Goal: Task Accomplishment & Management: Use online tool/utility

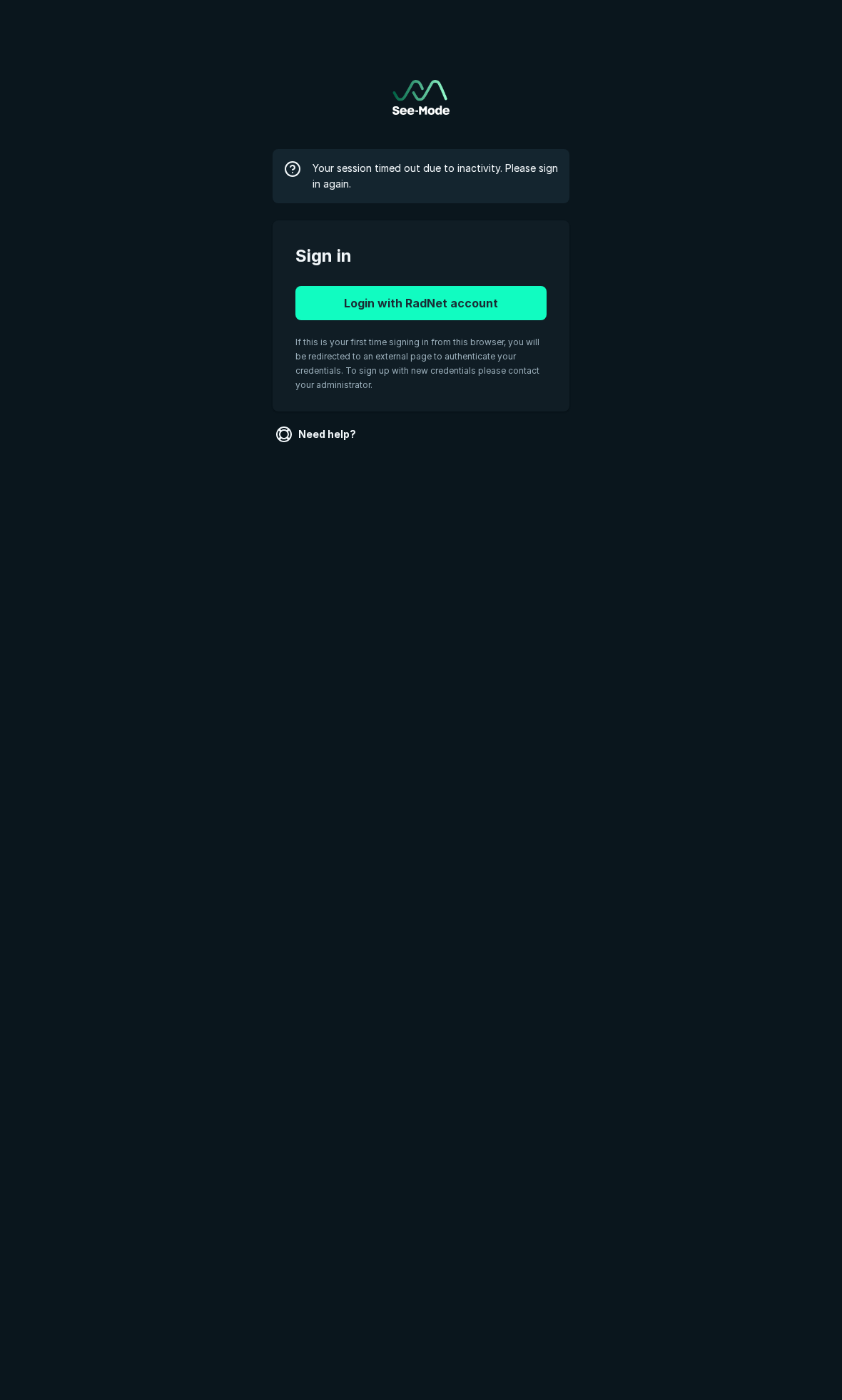
click at [433, 294] on button "Login with RadNet account" at bounding box center [421, 302] width 251 height 34
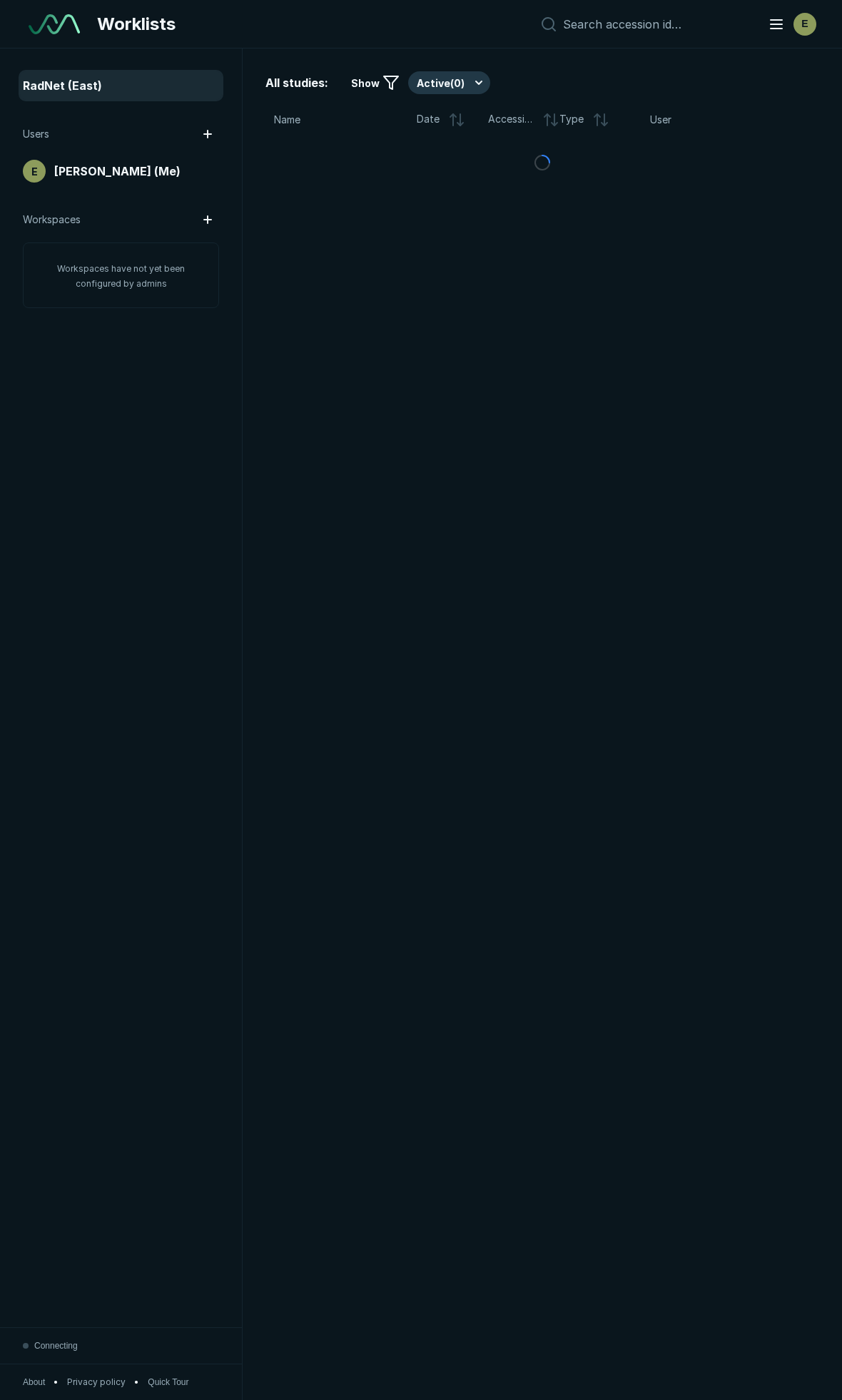
scroll to position [7658, 4302]
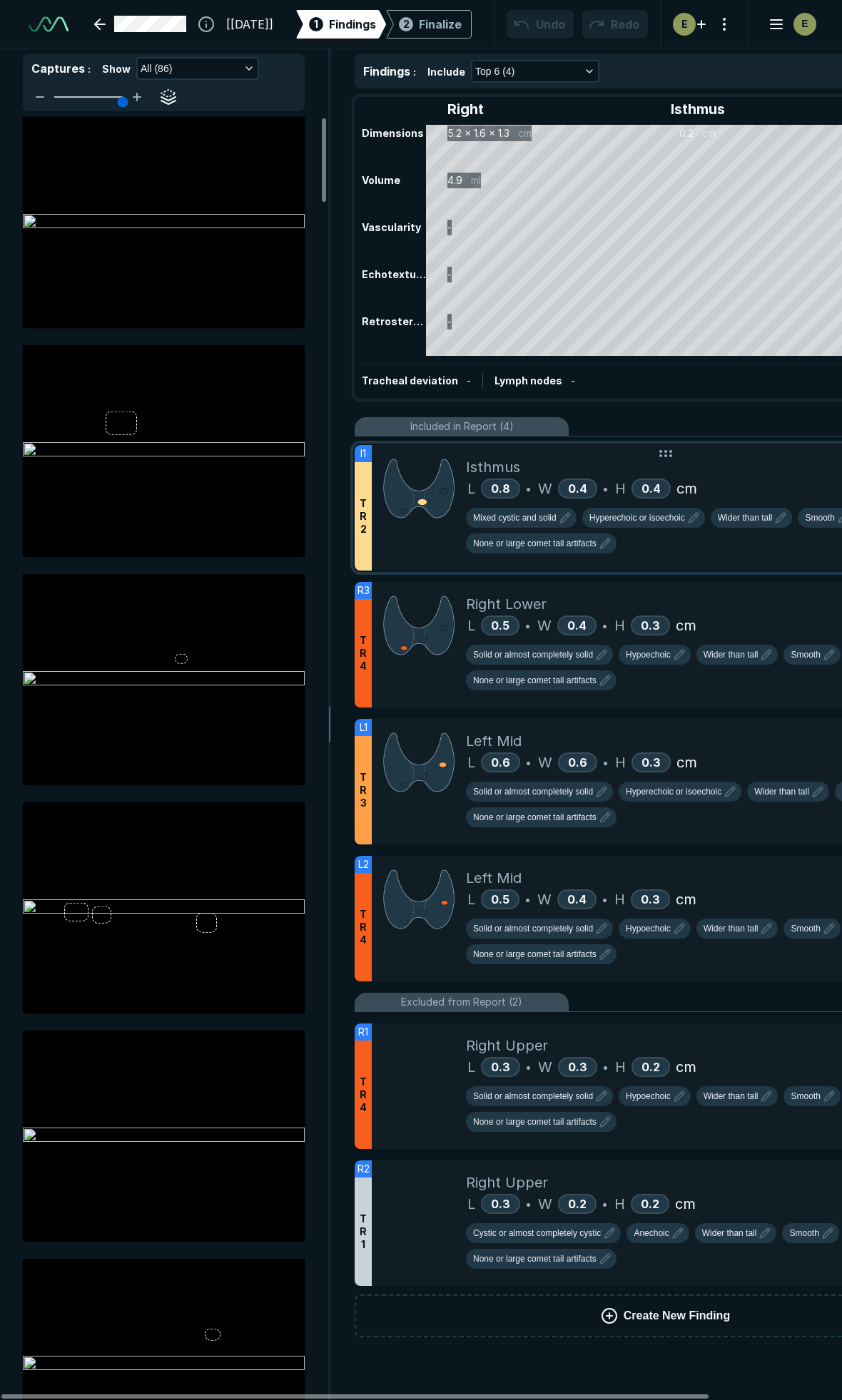
scroll to position [7886, 5622]
click at [762, 744] on div "Left Mid" at bounding box center [715, 742] width 498 height 21
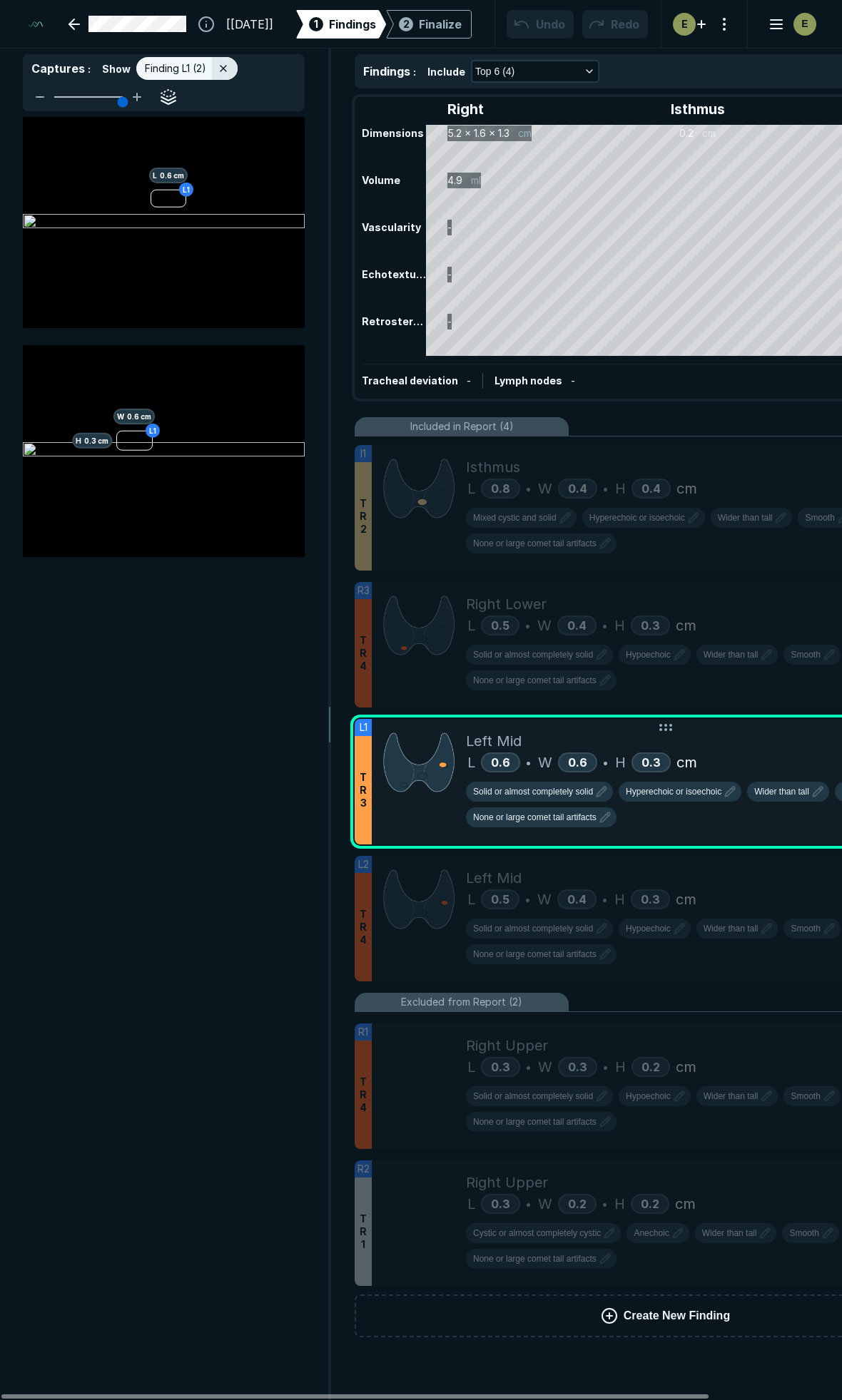
scroll to position [7452, 3078]
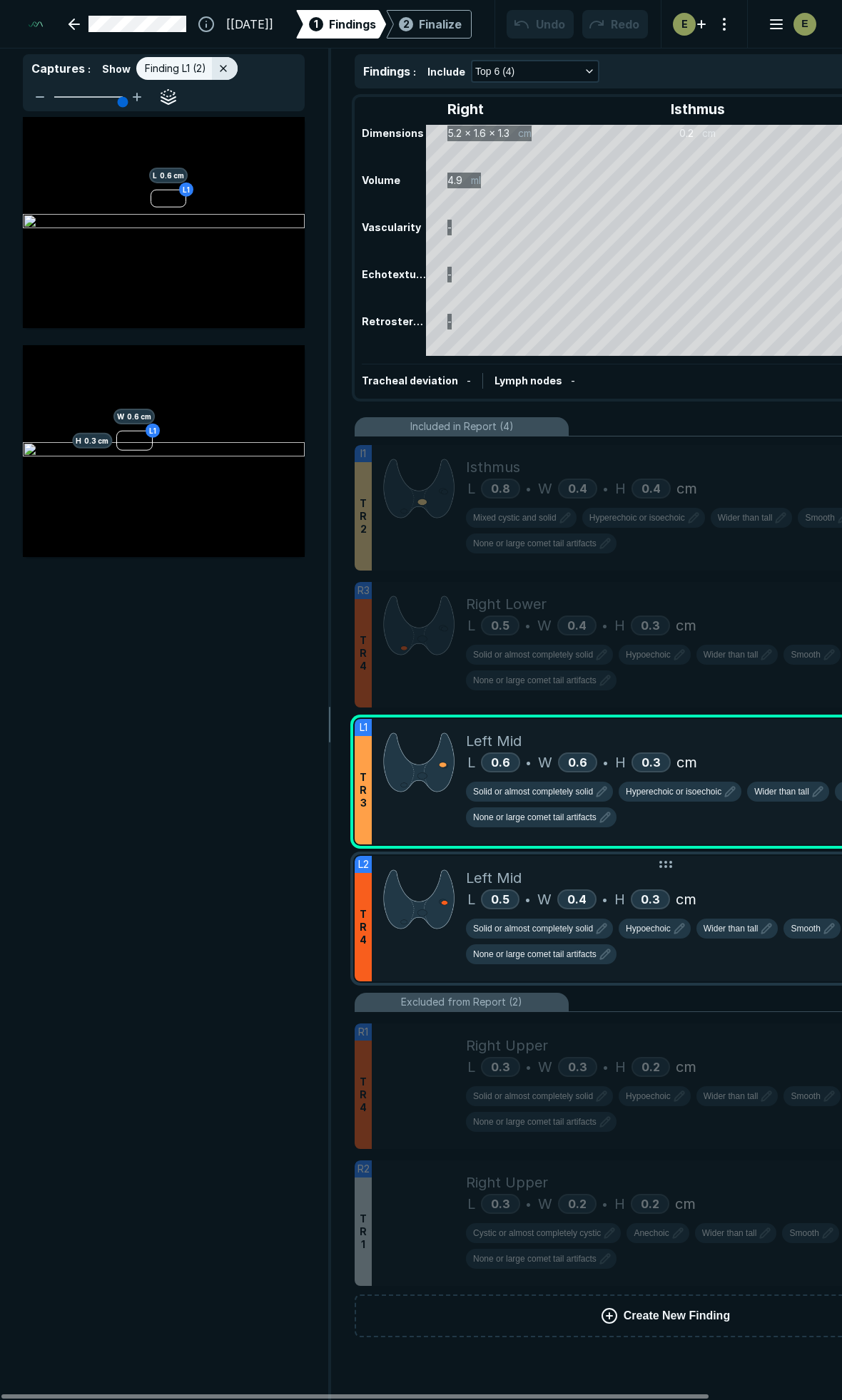
click at [791, 856] on div "Left Mid L 0.5 • W 0.4 • H 0.3 cm Solid or almost completely solid Hypoechoic W…" at bounding box center [715, 919] width 498 height 126
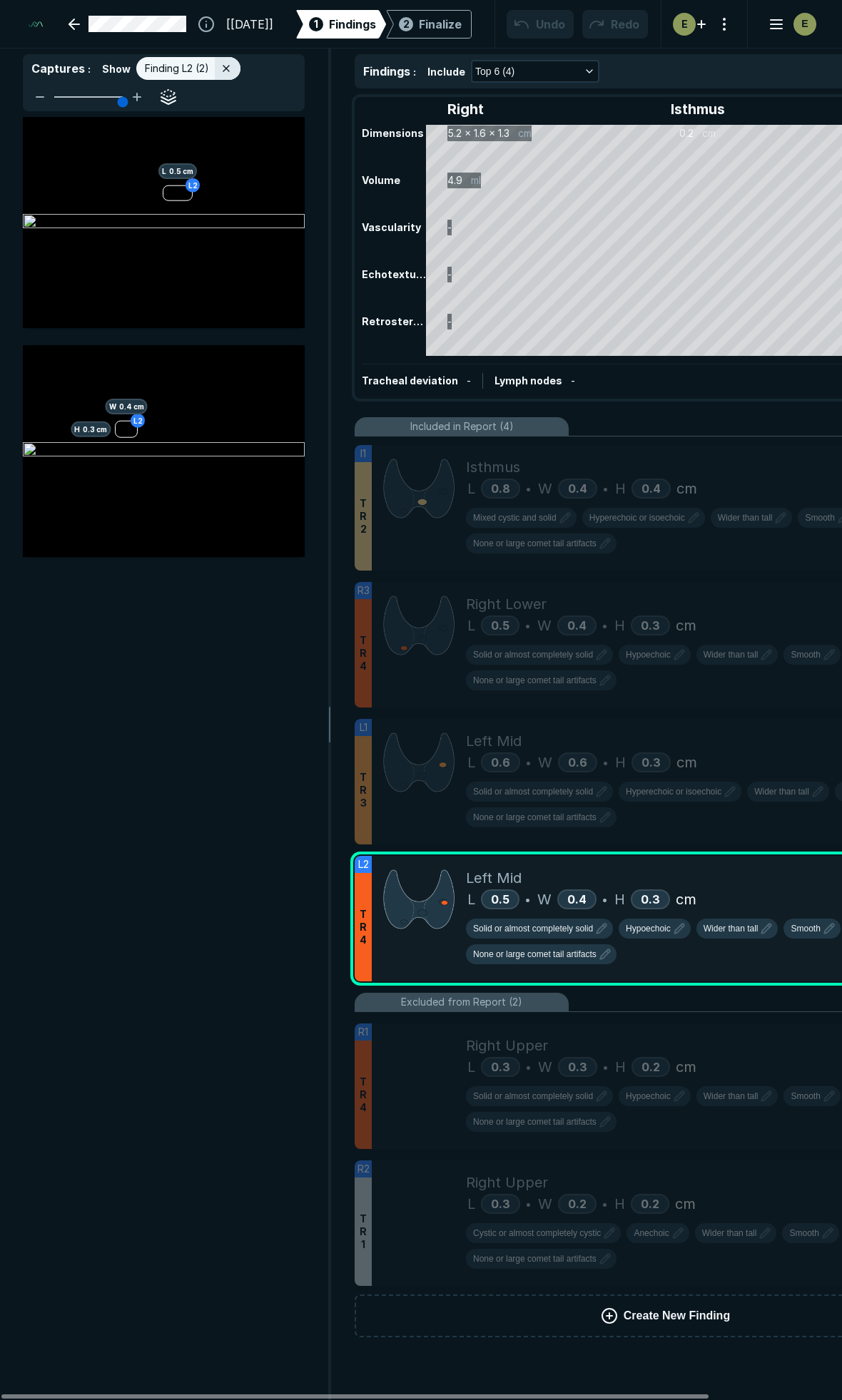
drag, startPoint x: 758, startPoint y: 406, endPoint x: 570, endPoint y: 0, distance: 447.4
click at [758, 405] on div "Right Isthmus Left Dimensions 5.2 x 1.6 x 1.3 cm 0.2 cm 4.8 x 1.5 x 1 cm Volume…" at bounding box center [665, 724] width 667 height 1272
